Goal: Task Accomplishment & Management: Manage account settings

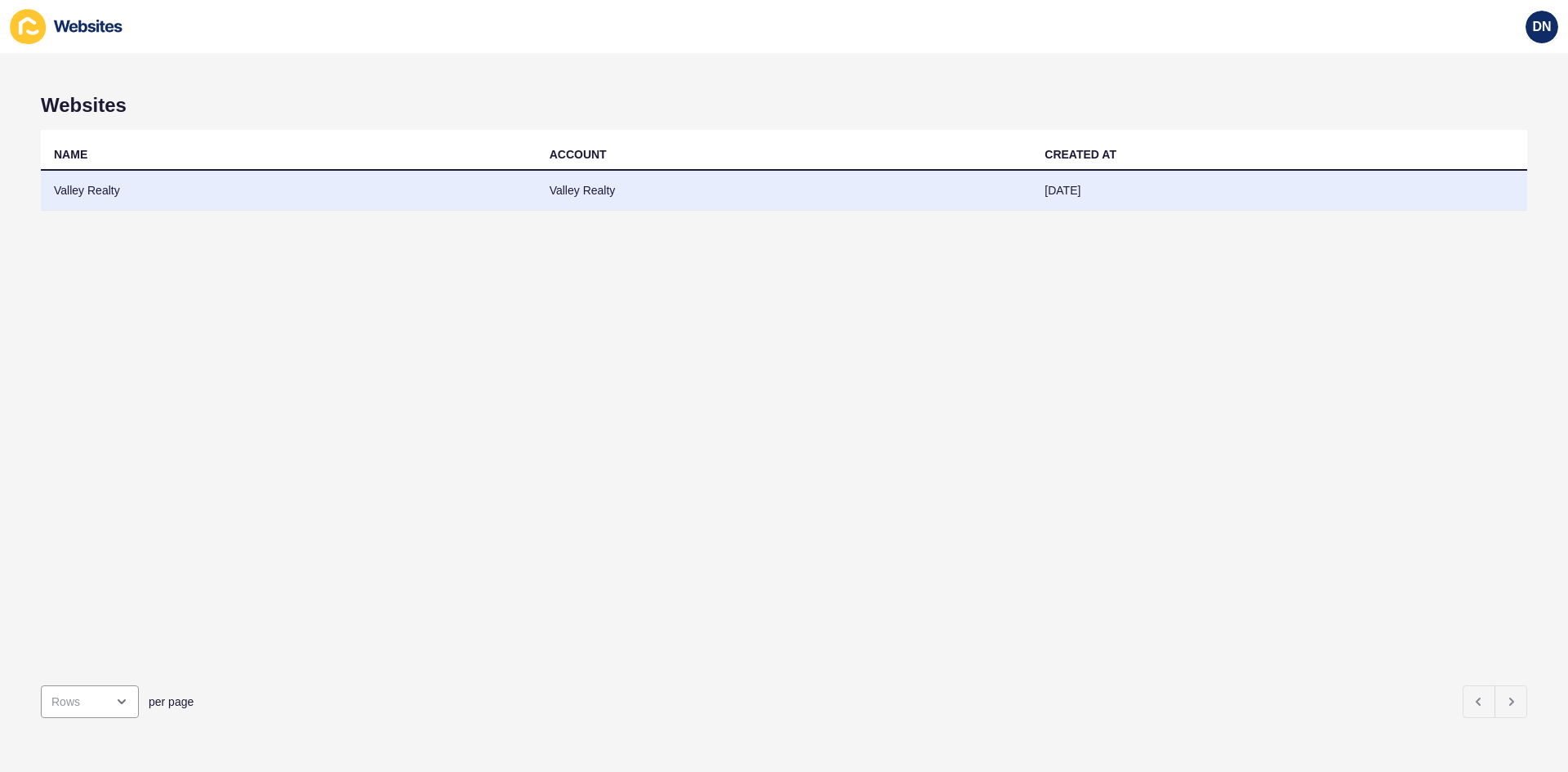
click at [127, 187] on td "Valley Realty" at bounding box center [288, 191] width 496 height 40
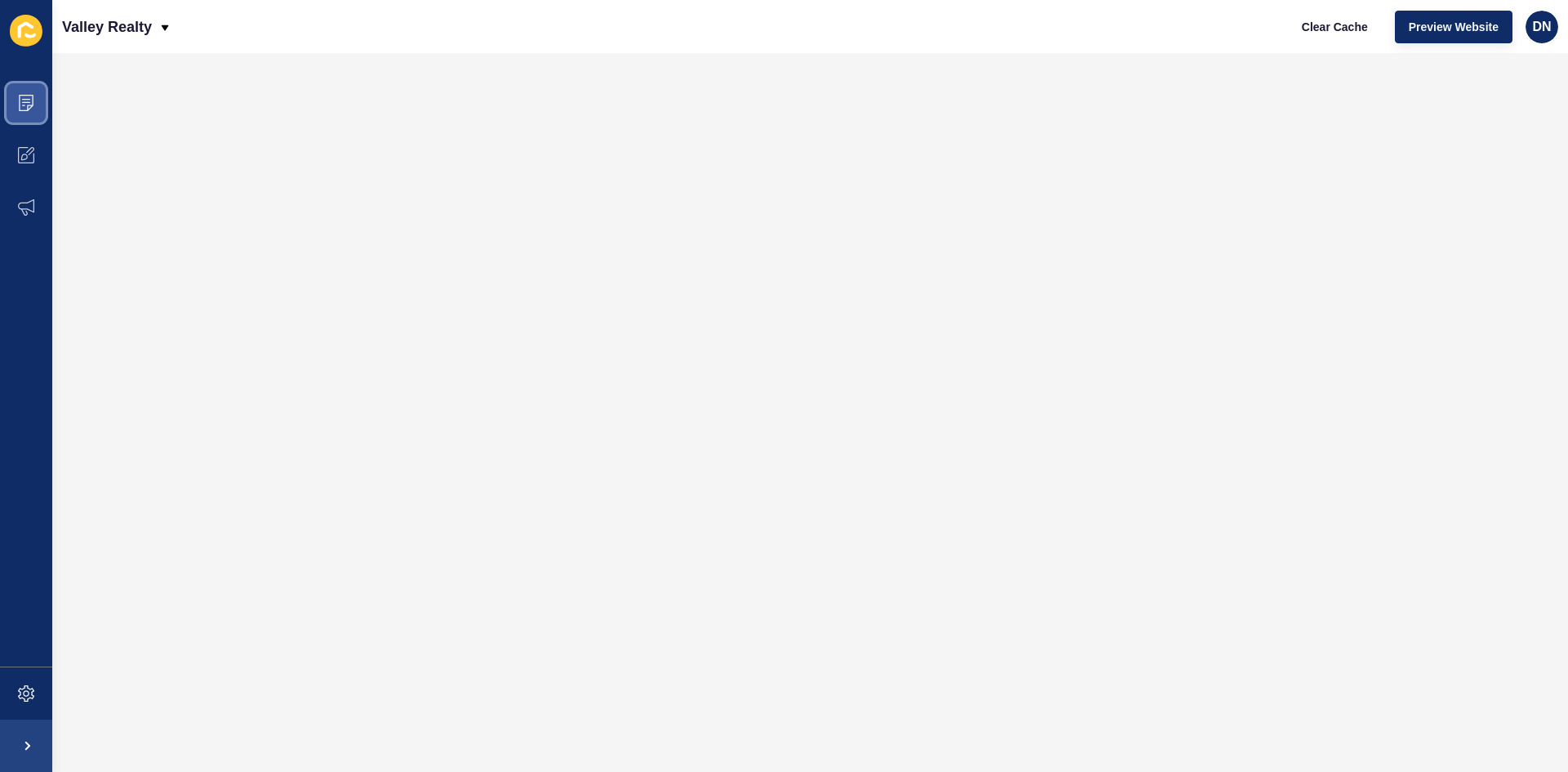
click at [26, 102] on icon at bounding box center [25, 102] width 8 height 1
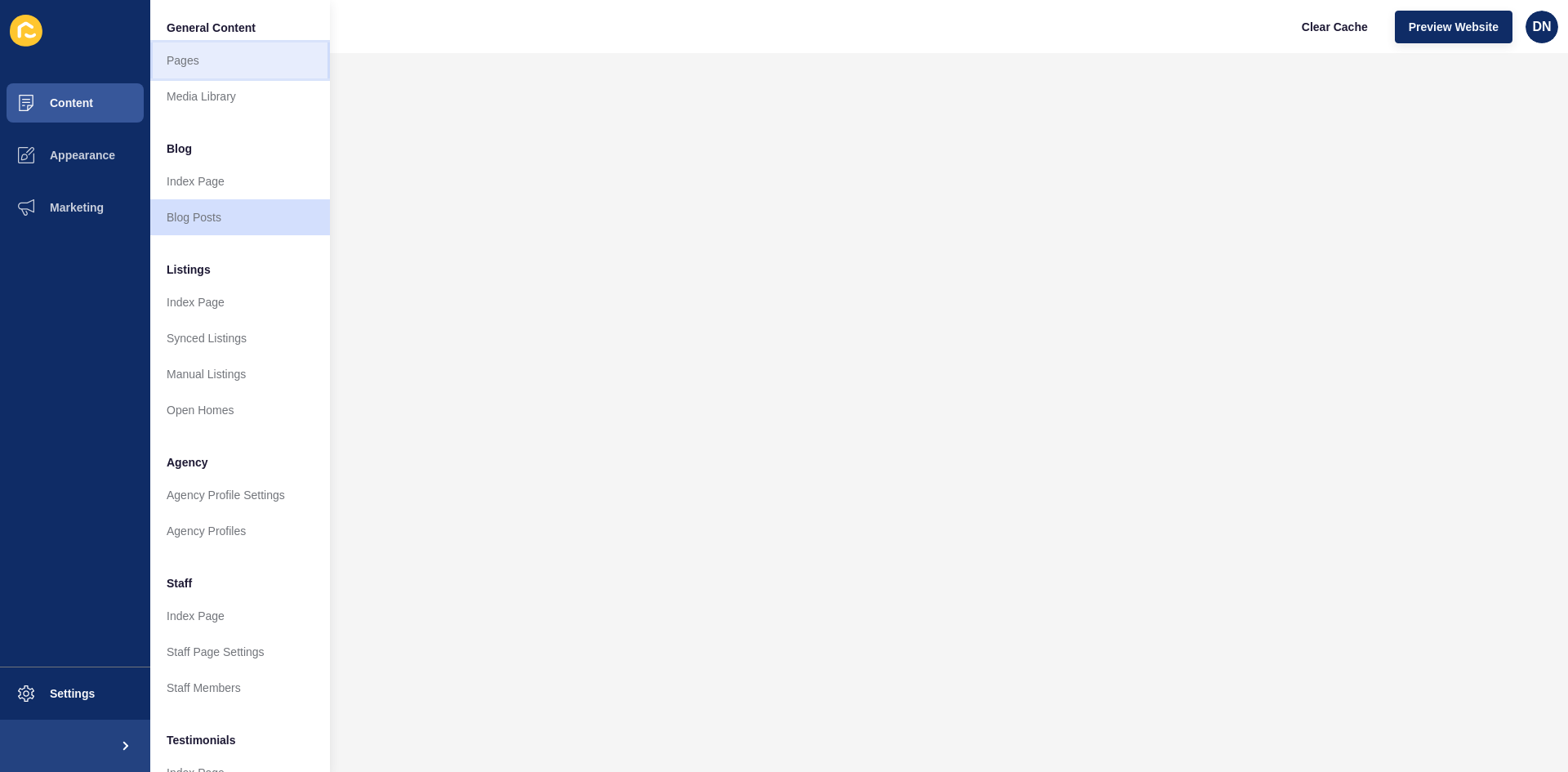
click at [194, 65] on link "Pages" at bounding box center [239, 61] width 180 height 36
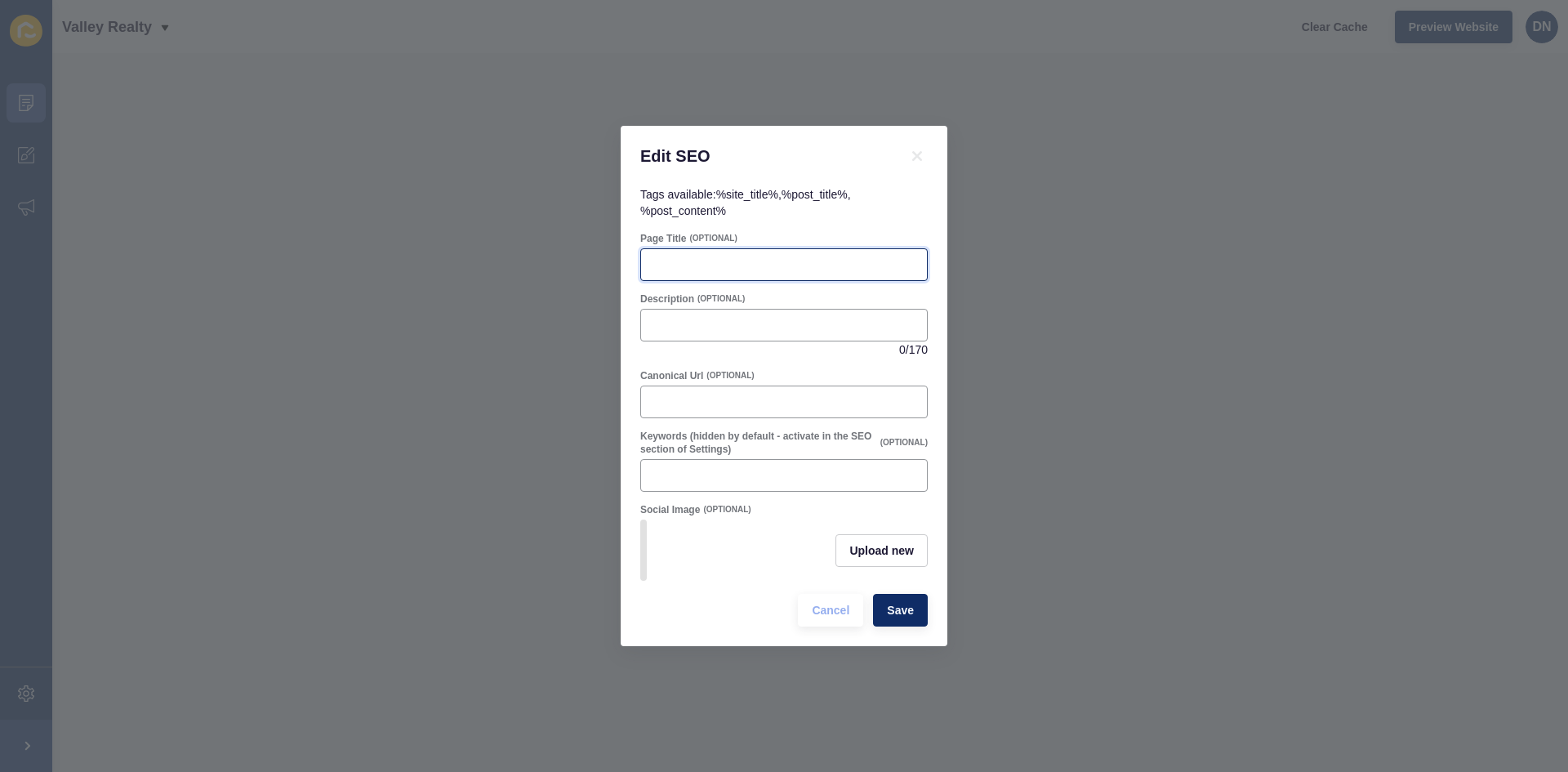
click at [776, 259] on input "Page Title" at bounding box center [784, 265] width 267 height 16
click at [779, 266] on input "[GEOGRAPHIC_DATA] Local" at bounding box center [784, 265] width 267 height 16
type input "[GEOGRAPHIC_DATA] Locals List"
drag, startPoint x: 780, startPoint y: 318, endPoint x: 761, endPoint y: 326, distance: 20.6
click at [780, 318] on input "Description" at bounding box center [784, 325] width 267 height 16
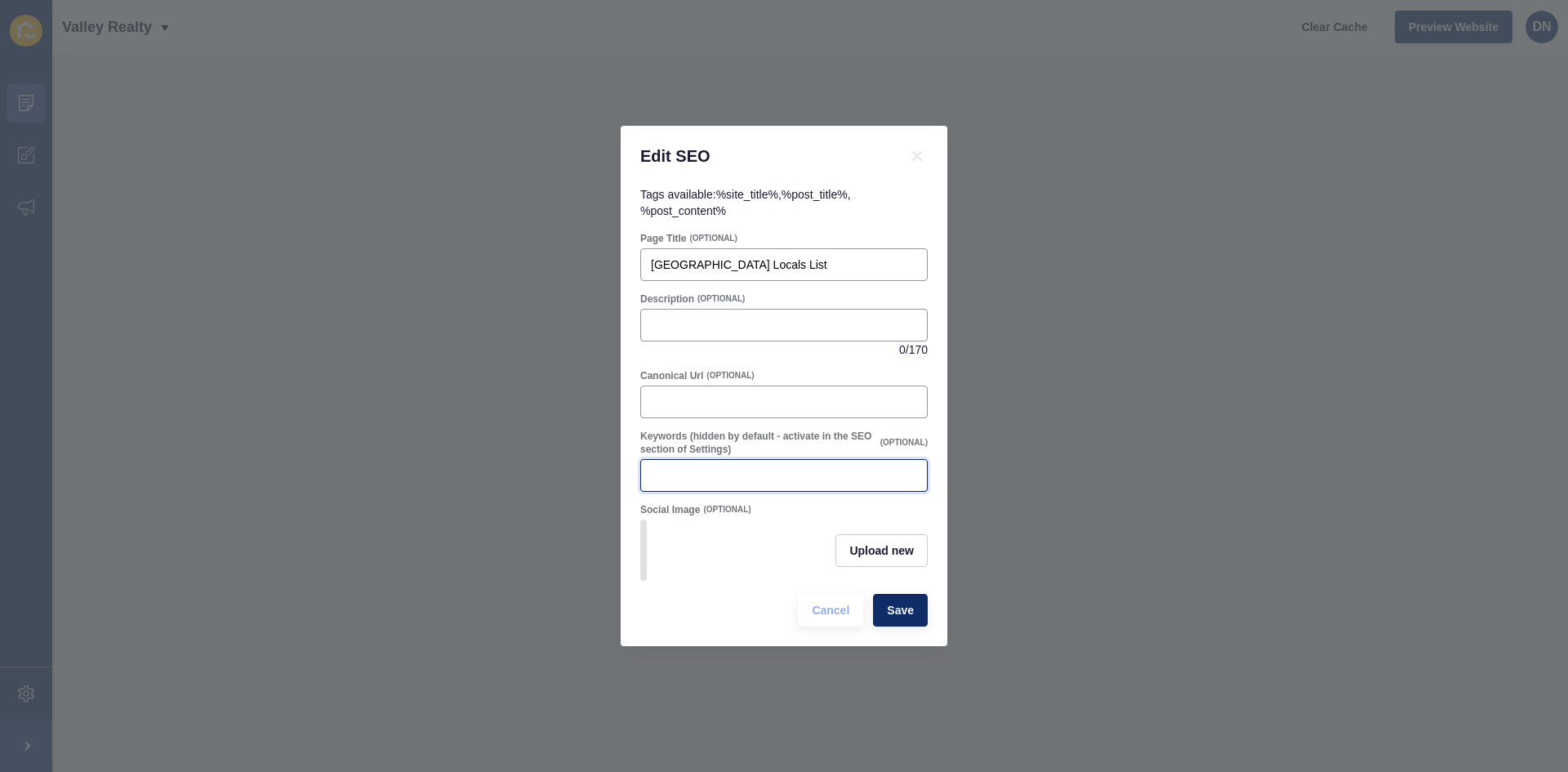
click at [836, 470] on input "Keywords (hidden by default - activate in the SEO section of Settings)" at bounding box center [784, 475] width 267 height 16
type input "[GEOGRAPHIC_DATA], [GEOGRAPHIC_DATA], Real Estate"
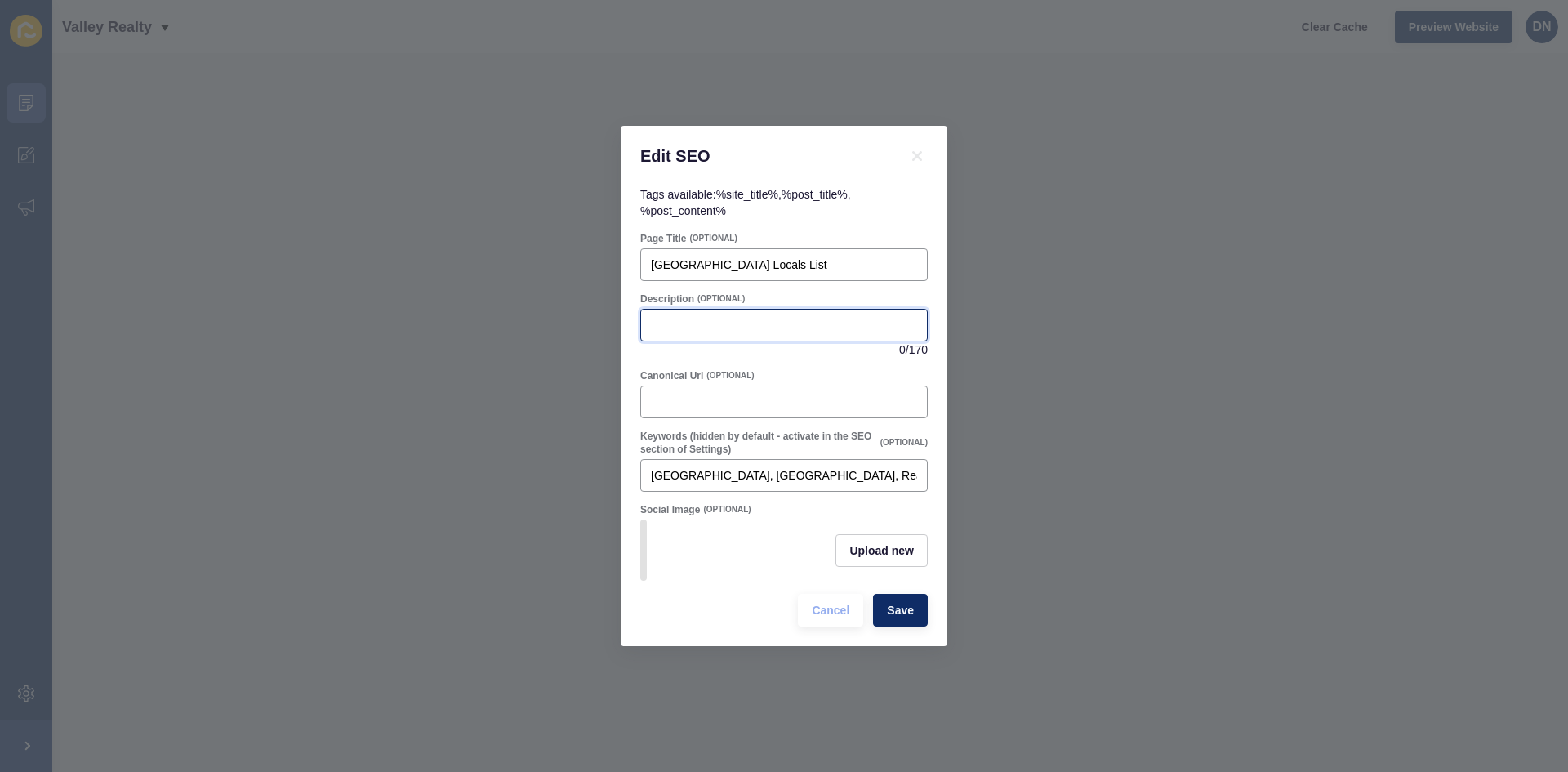
click at [721, 326] on input "Description" at bounding box center [784, 325] width 267 height 16
click at [696, 317] on input "Description" at bounding box center [784, 325] width 267 height 16
paste input "Explore local businesses, services, and trades in [GEOGRAPHIC_DATA], [GEOGRAPHI…"
type input "Explore local businesses, services, and trades in [GEOGRAPHIC_DATA], [GEOGRAPHI…"
click at [702, 319] on input "Description" at bounding box center [784, 325] width 267 height 16
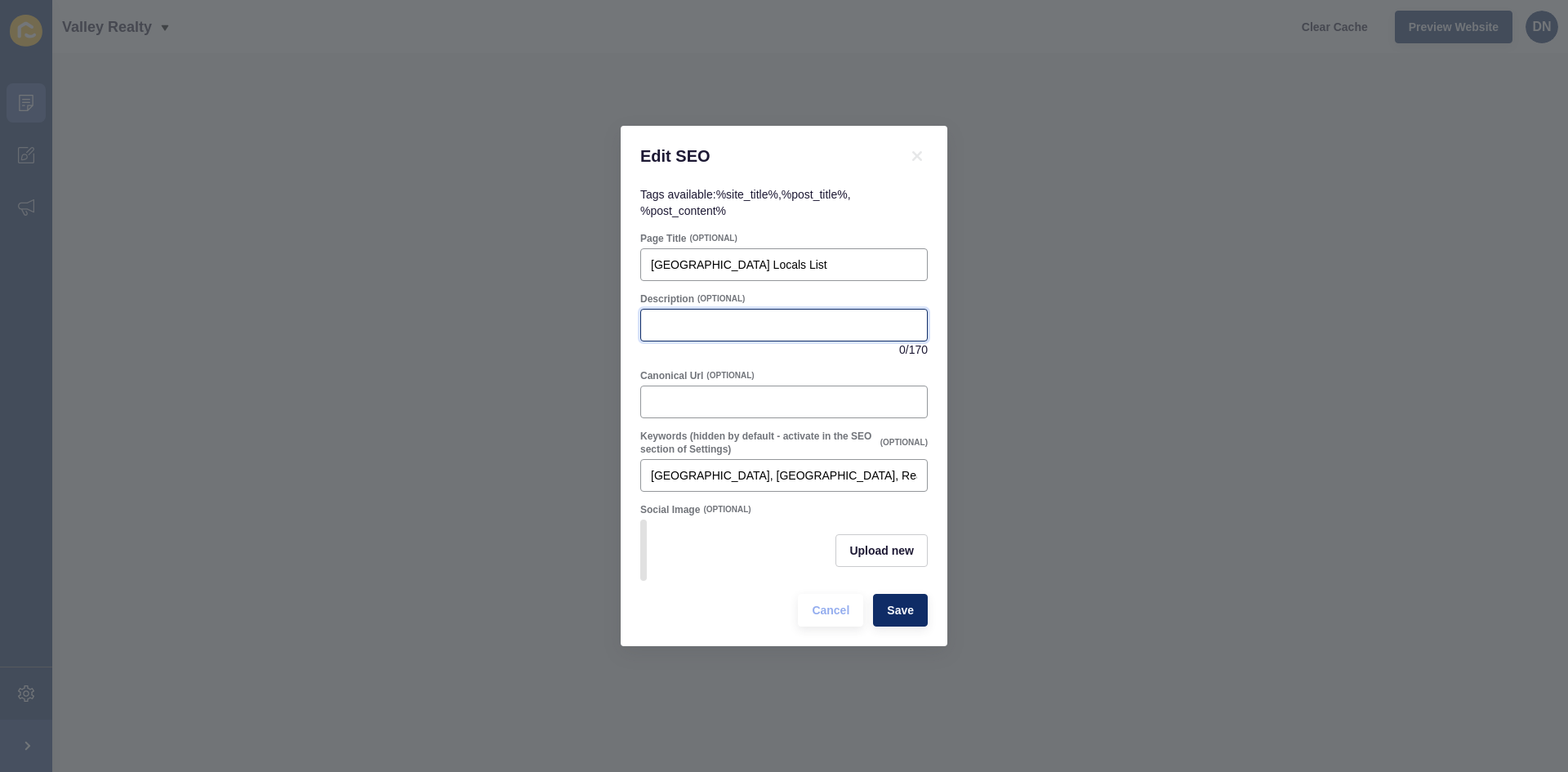
paste input "Find local businesses, services, and trades in [GEOGRAPHIC_DATA], [GEOGRAPHIC_D…"
click at [789, 322] on input "Find local businesses, services, and trades in [GEOGRAPHIC_DATA], [GEOGRAPHIC_D…" at bounding box center [784, 325] width 267 height 16
drag, startPoint x: 718, startPoint y: 323, endPoint x: 764, endPoint y: 321, distance: 46.0
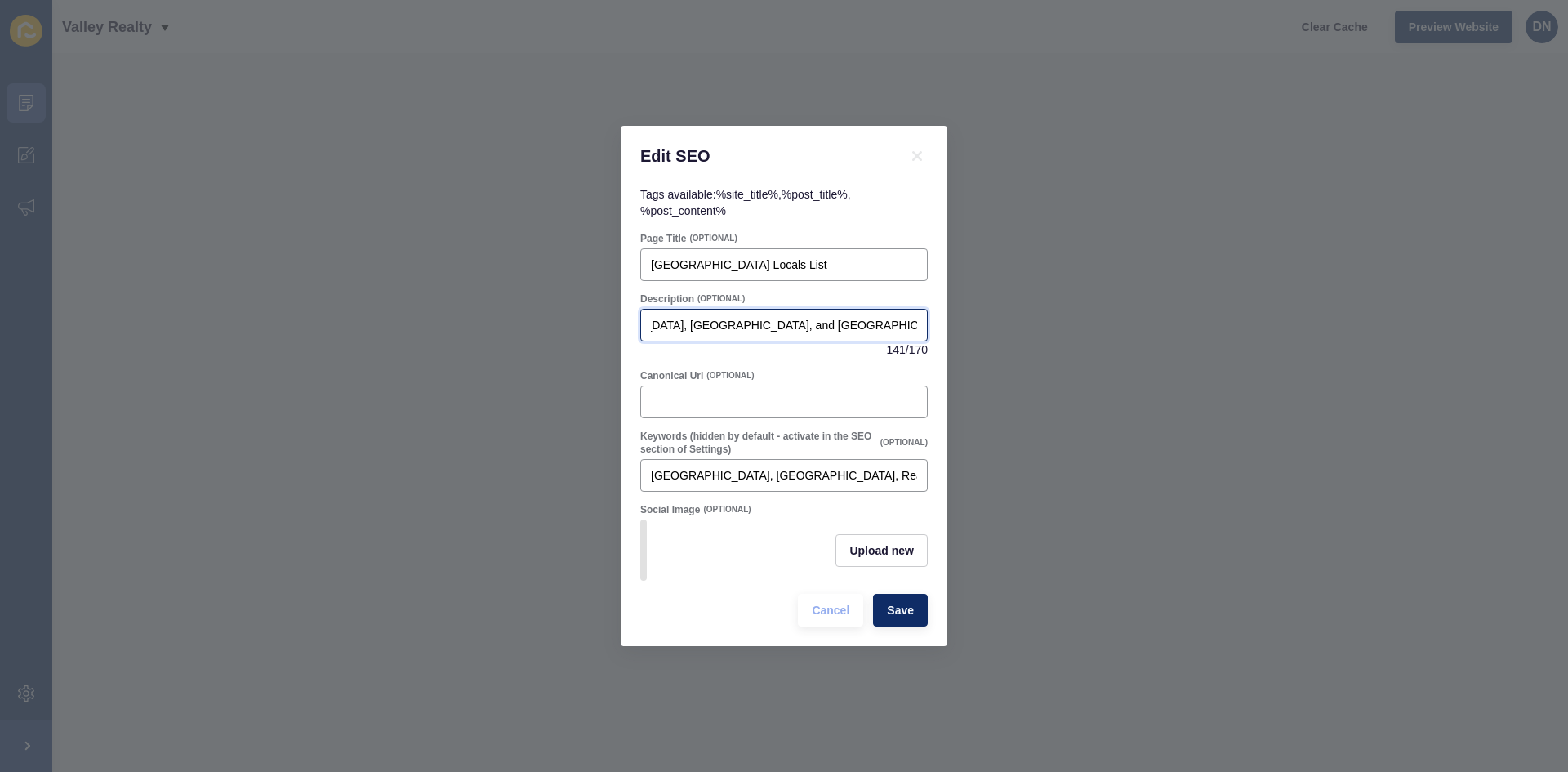
click at [764, 321] on input "Find local businesses, services, and trades in [GEOGRAPHIC_DATA], [GEOGRAPHIC_D…" at bounding box center [784, 325] width 267 height 16
type input "Find local businesses, services, and trades in [GEOGRAPHIC_DATA], [GEOGRAPHIC_D…"
click at [737, 353] on div "Description (OPTIONAL) Find local businesses, services, and trades in [GEOGRAPH…" at bounding box center [784, 325] width 291 height 69
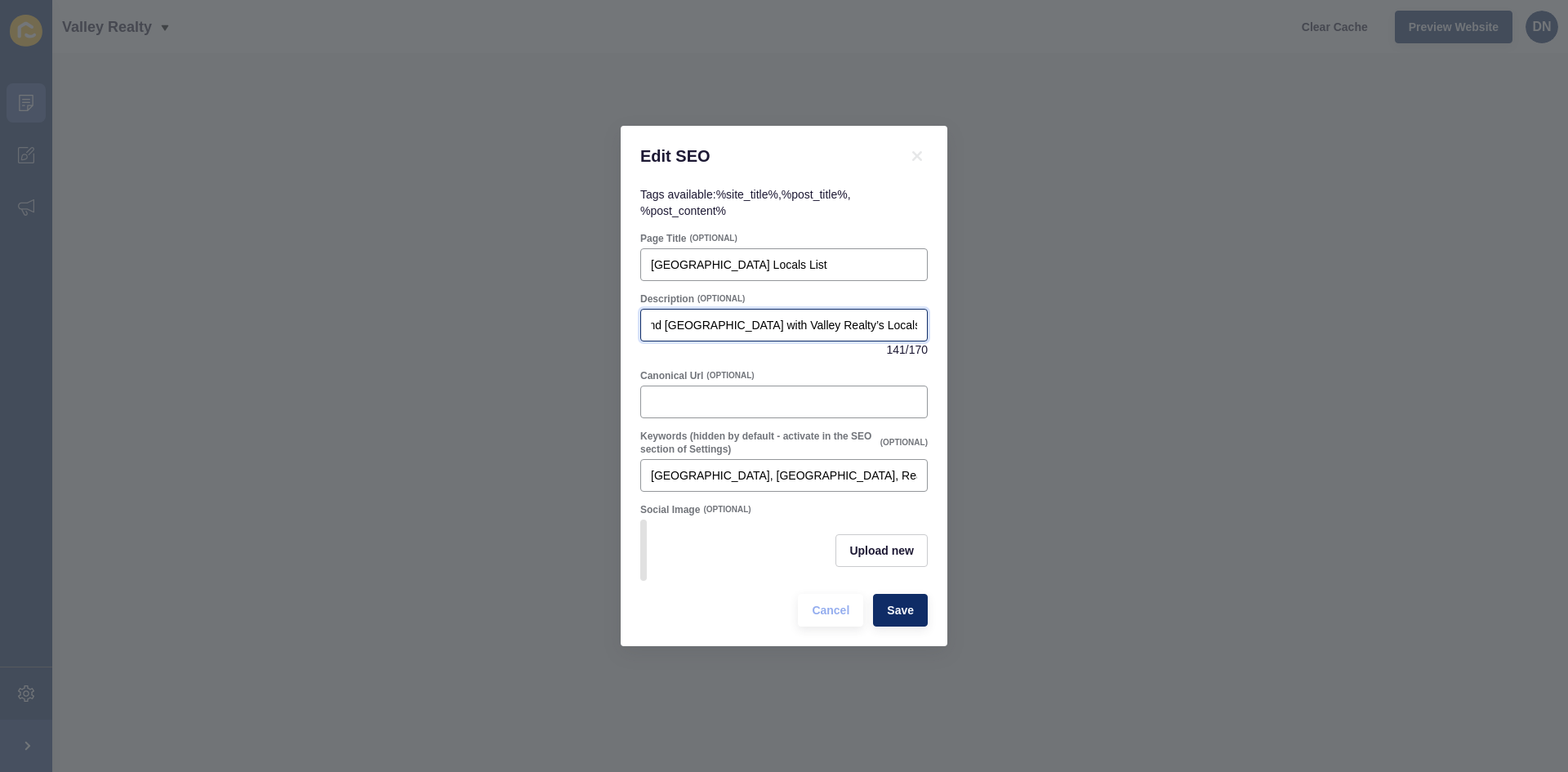
drag, startPoint x: 736, startPoint y: 326, endPoint x: 1000, endPoint y: 333, distance: 264.1
click at [1000, 333] on div "Edit SEO Tags available: %site_title% , %post_title% , %post_content% Page Titl…" at bounding box center [784, 386] width 1568 height 772
click at [912, 618] on span "Save" at bounding box center [900, 610] width 27 height 16
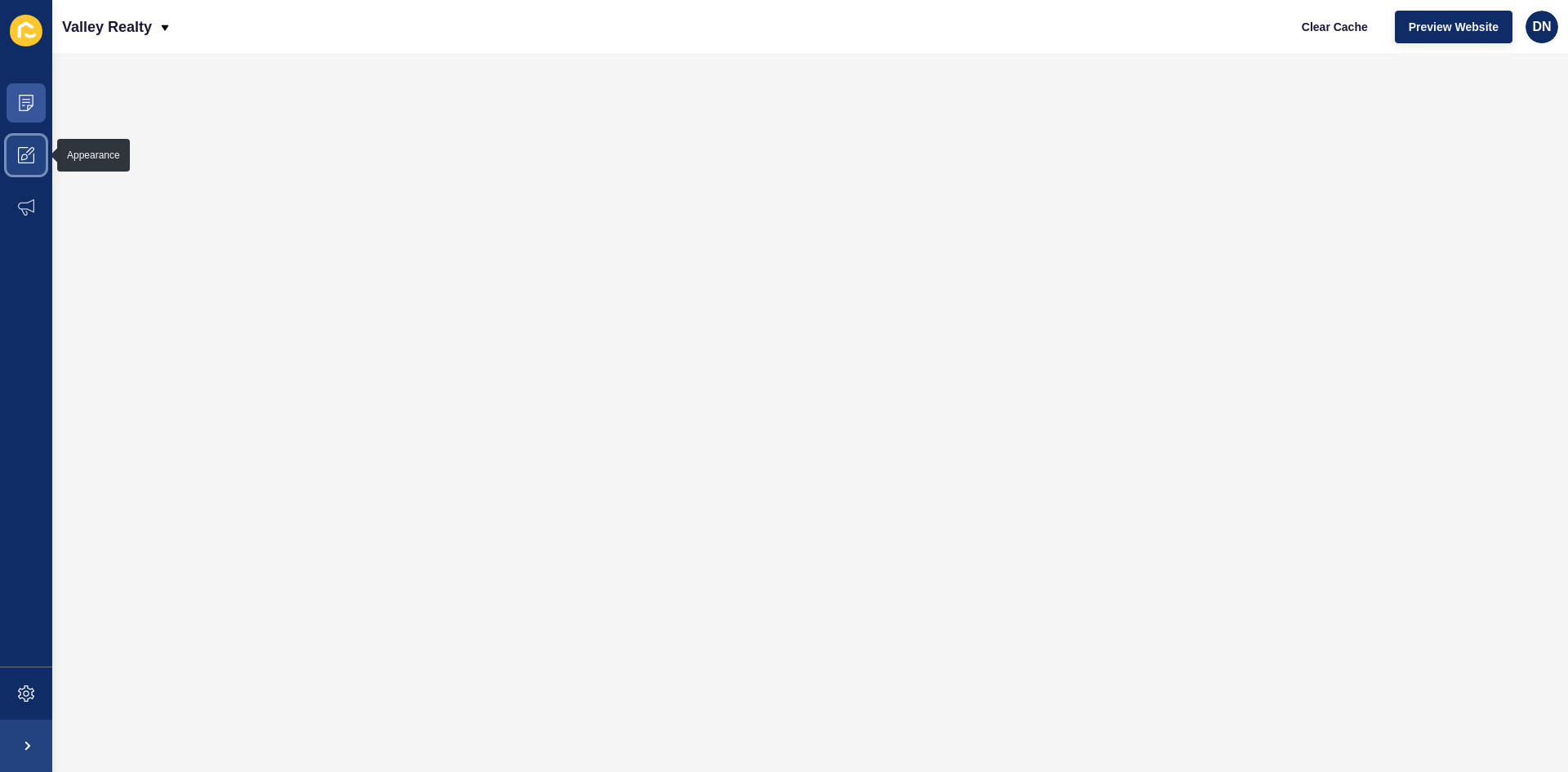
click at [26, 170] on span at bounding box center [26, 155] width 52 height 52
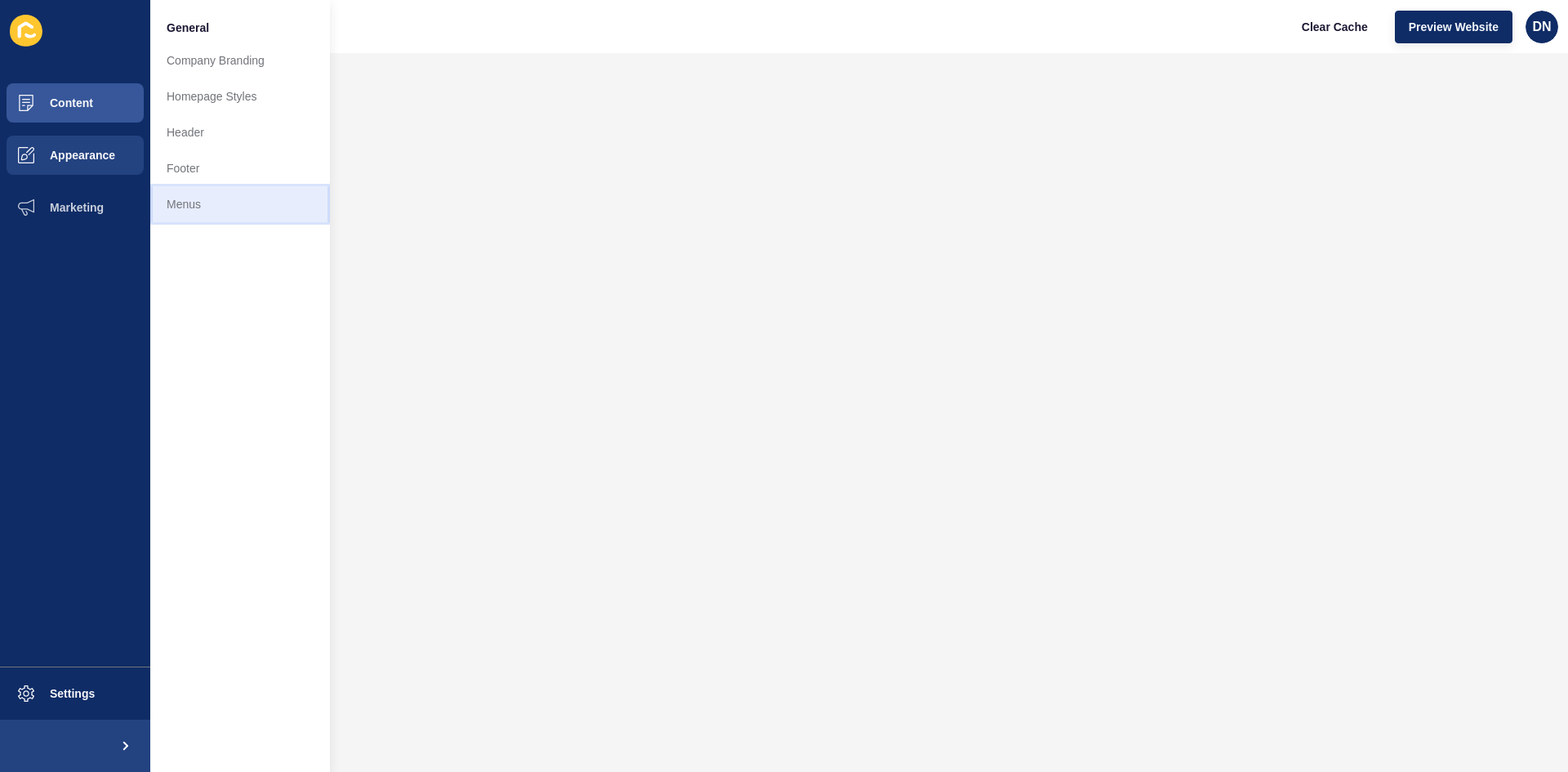
click at [200, 199] on link "Menus" at bounding box center [239, 204] width 180 height 36
